Goal: Information Seeking & Learning: Learn about a topic

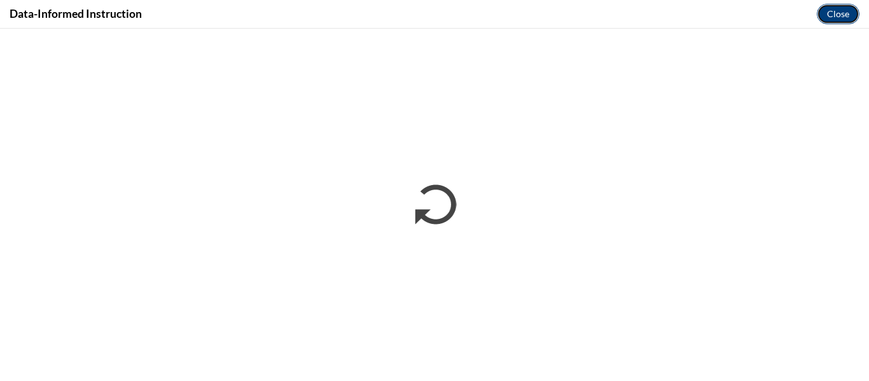
click at [846, 10] on button "Close" at bounding box center [838, 14] width 43 height 20
